Goal: Entertainment & Leisure: Consume media (video, audio)

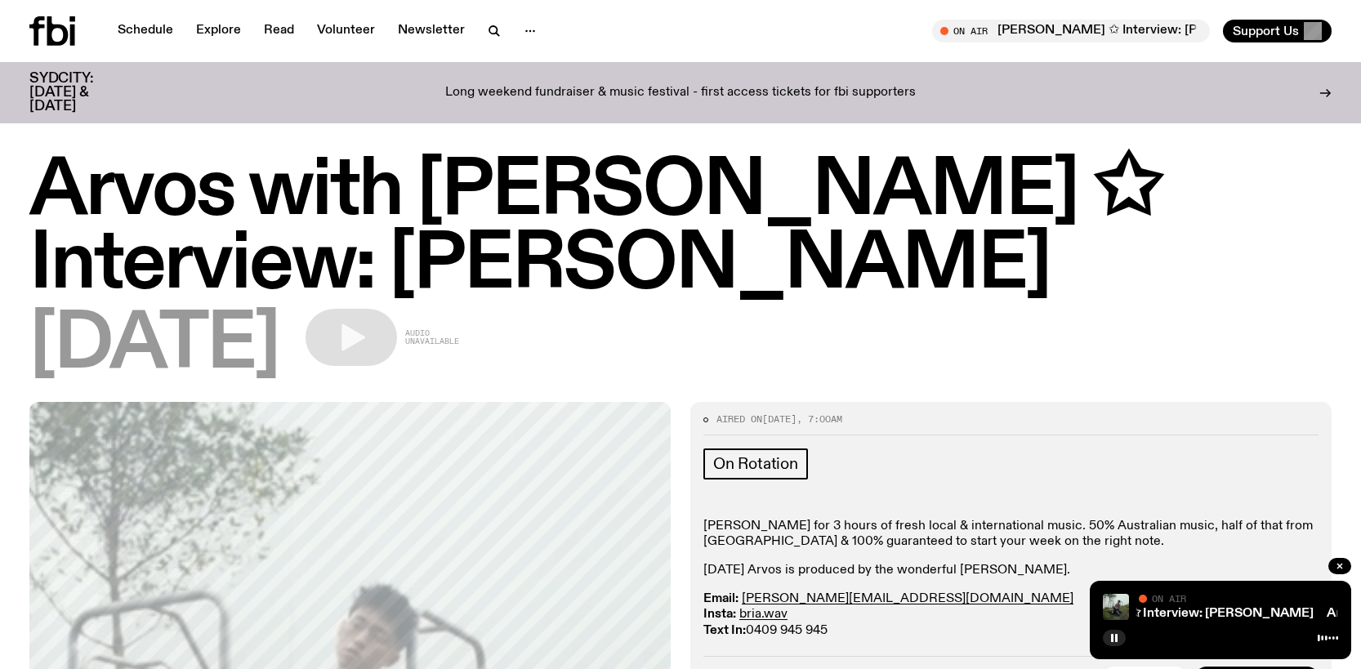
click at [29, 29] on div "Schedule Explore Read Volunteer Newsletter On Air Arvos with Bri Kennedy ✩ Inte…" at bounding box center [680, 31] width 1361 height 62
click at [44, 27] on icon at bounding box center [37, 30] width 16 height 29
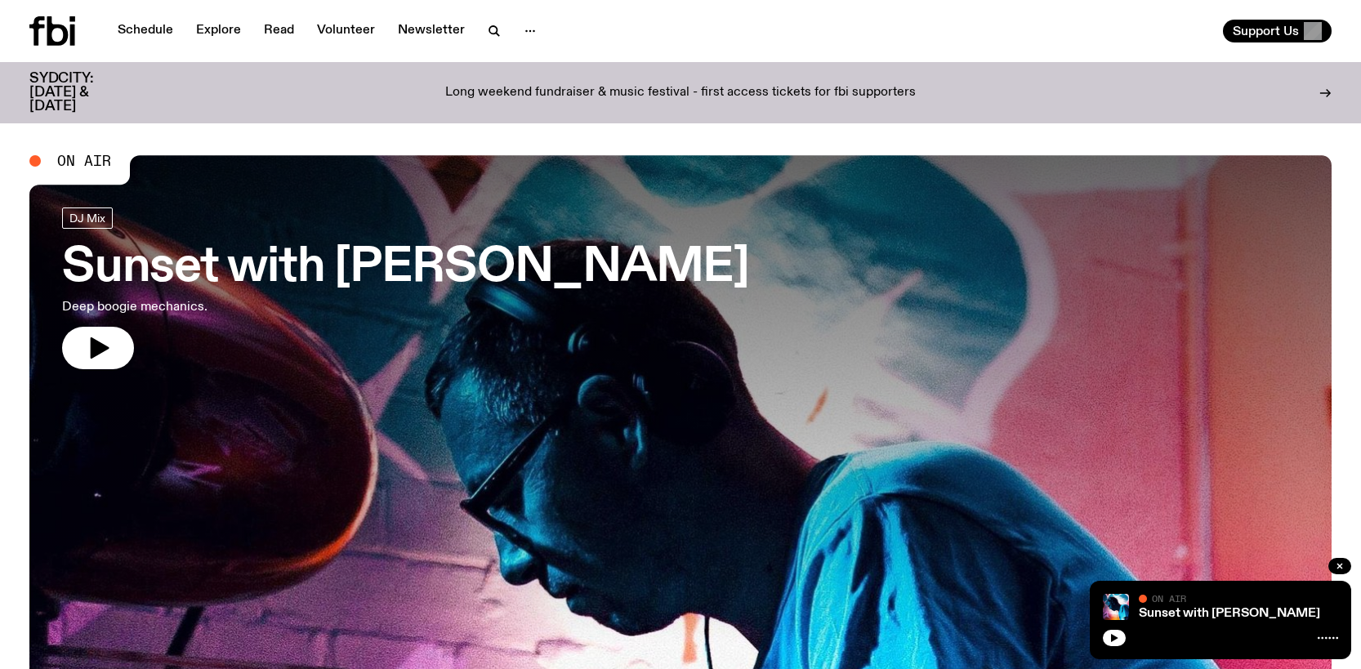
click at [98, 349] on icon "button" at bounding box center [100, 347] width 19 height 21
